Goal: Browse casually

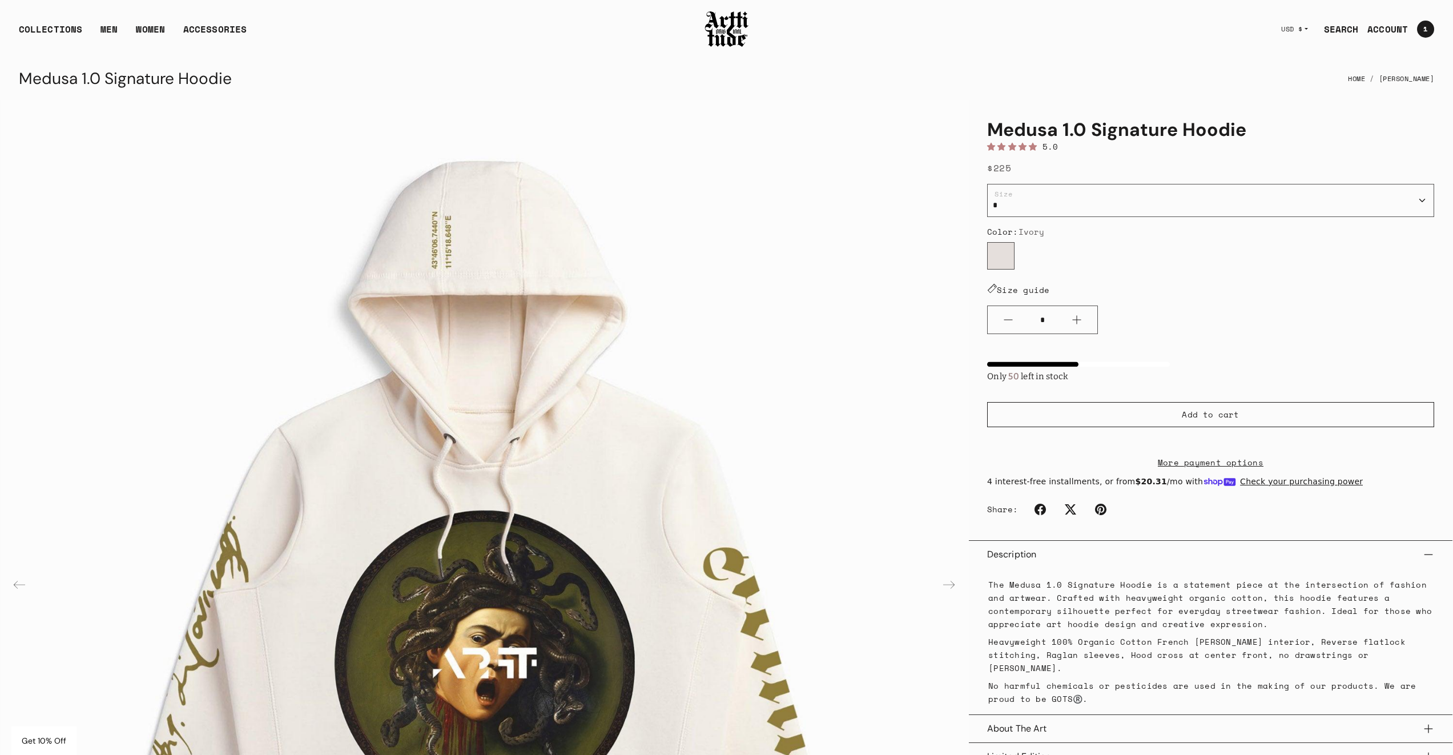
click at [727, 26] on img at bounding box center [727, 29] width 46 height 39
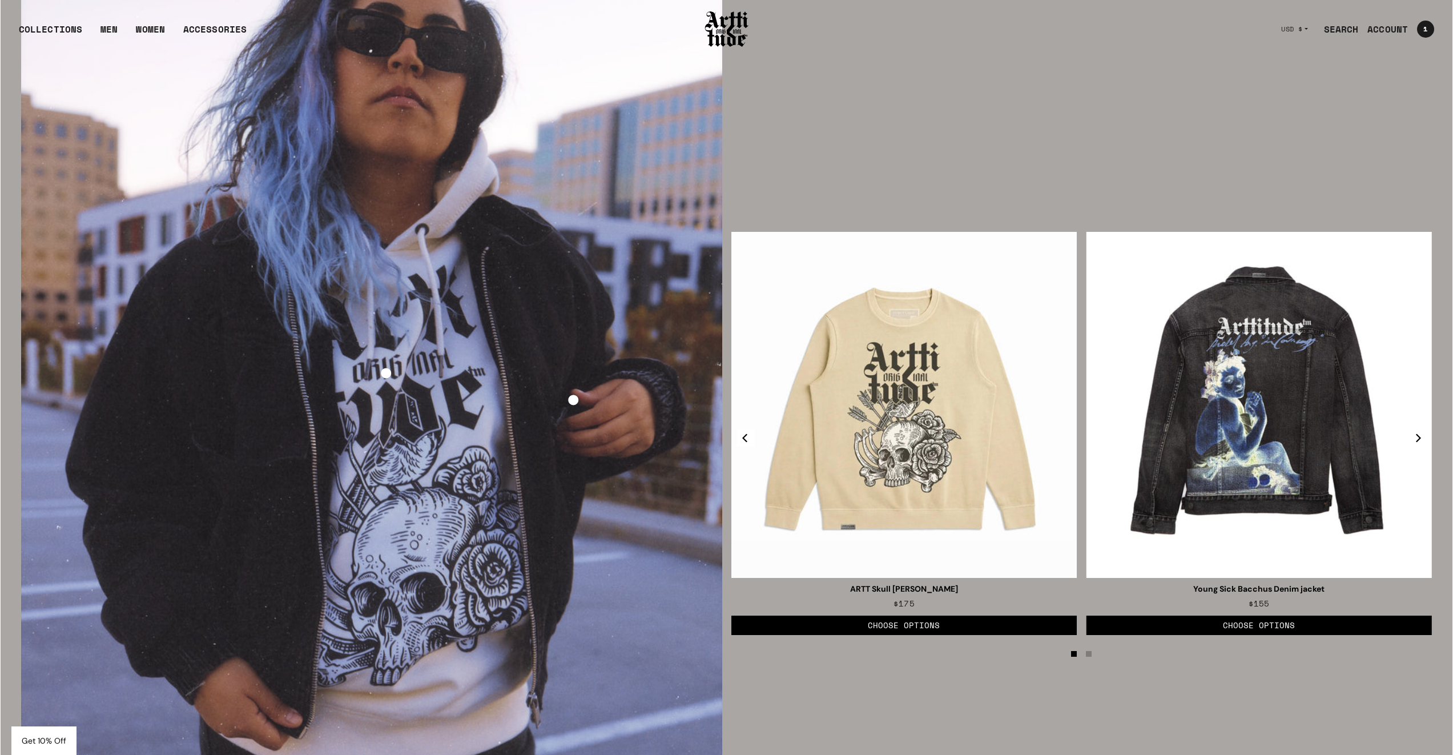
scroll to position [2462, 0]
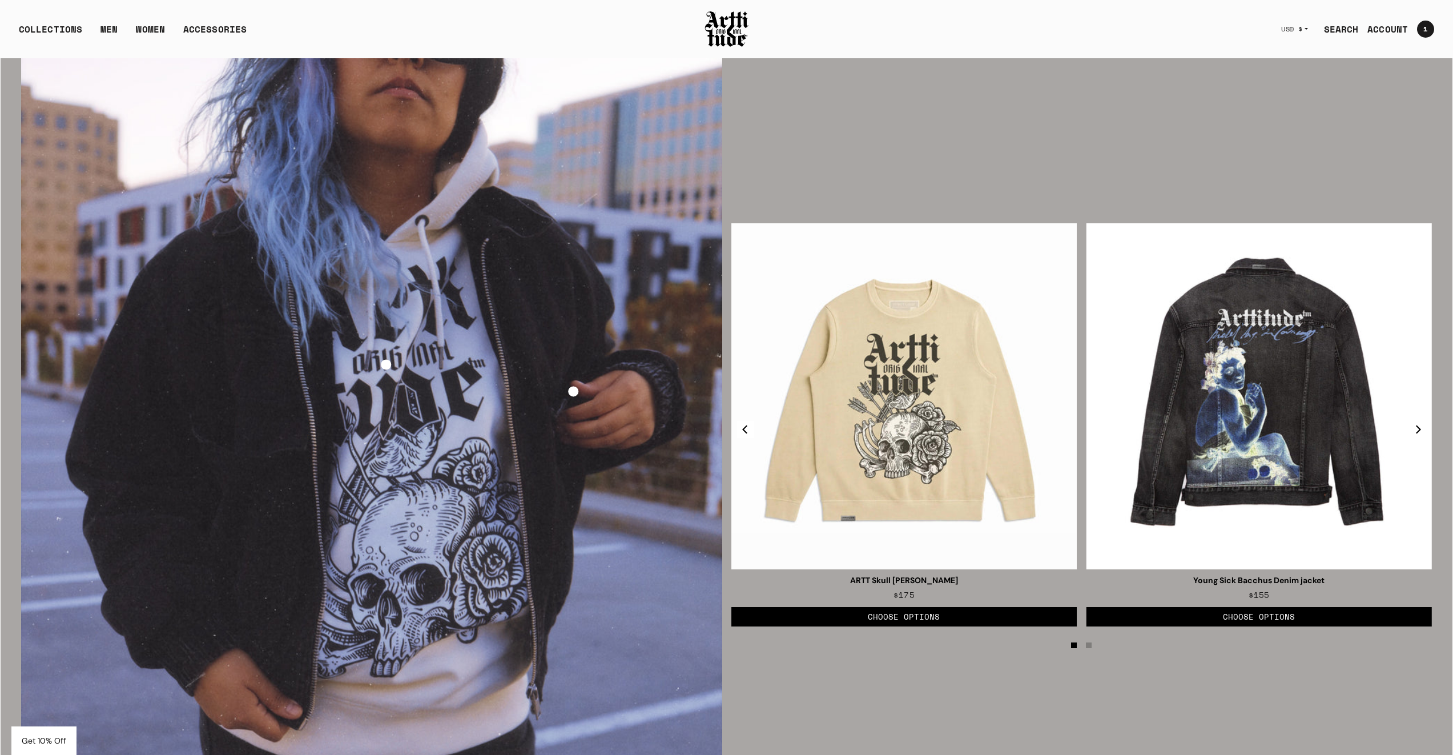
click at [850, 22] on div "COLLECTIONS ARTT Original Collection [PERSON_NAME] Collection Cova Collection M…" at bounding box center [726, 29] width 1451 height 57
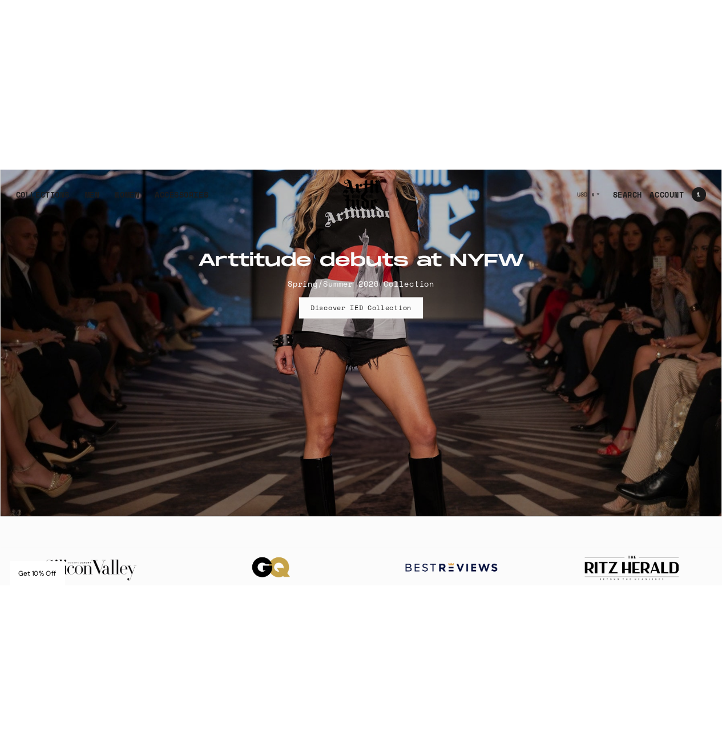
scroll to position [0, 0]
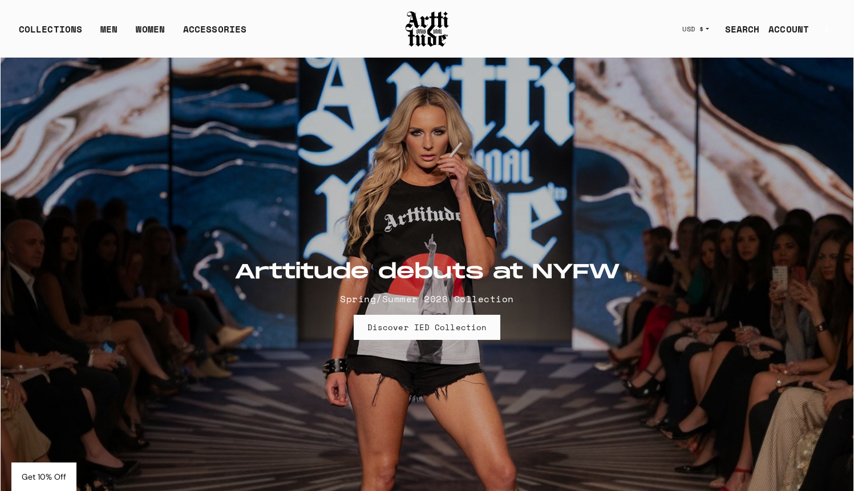
click at [308, 19] on div "COLLECTIONS ARTT Original Collection [PERSON_NAME] Collection Cova Collection M…" at bounding box center [205, 29] width 372 height 32
